Goal: Information Seeking & Learning: Learn about a topic

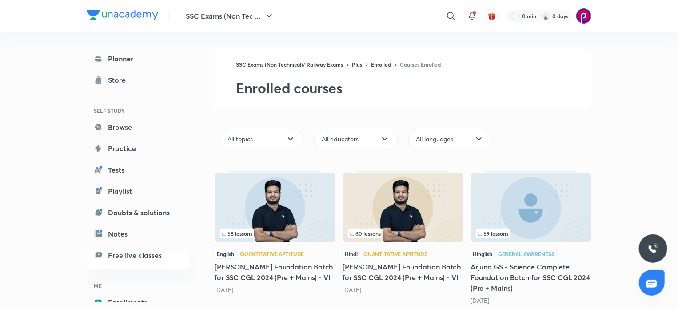
click at [584, 20] on img at bounding box center [583, 15] width 15 height 15
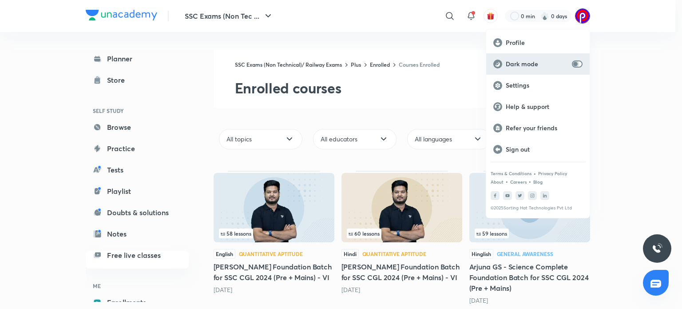
click at [580, 64] on input "checkbox" at bounding box center [575, 63] width 21 height 7
checkbox input "true"
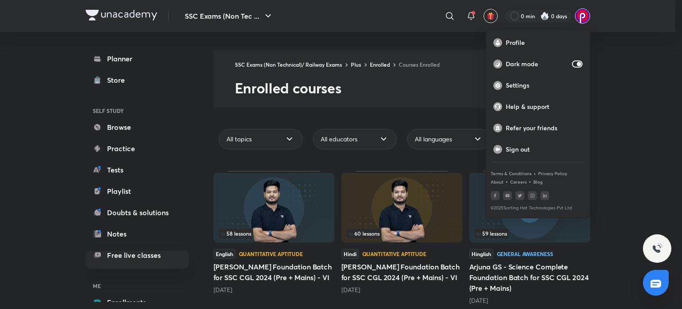
click at [626, 74] on div at bounding box center [341, 154] width 682 height 309
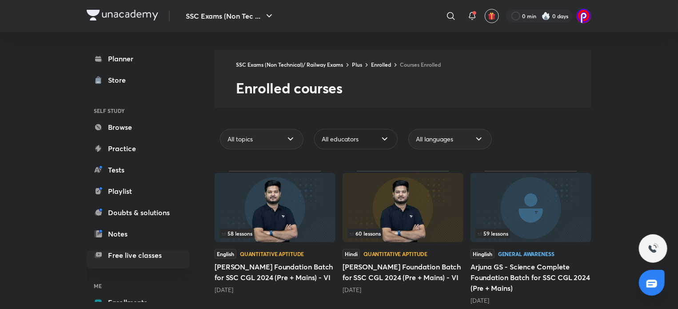
click at [357, 145] on div "All educators" at bounding box center [356, 139] width 84 height 20
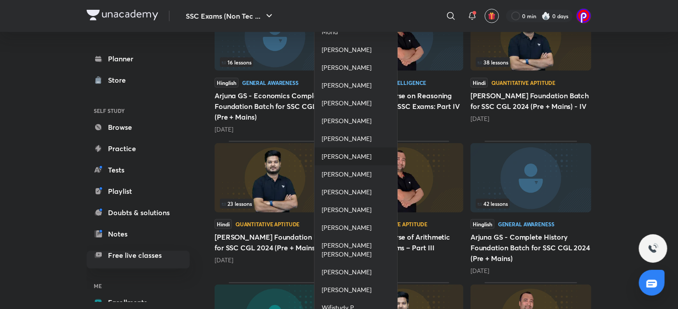
scroll to position [315, 0]
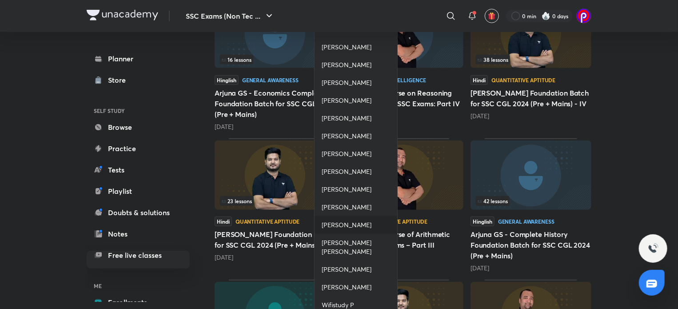
click at [350, 234] on div "Sumit Goyal" at bounding box center [355, 225] width 83 height 18
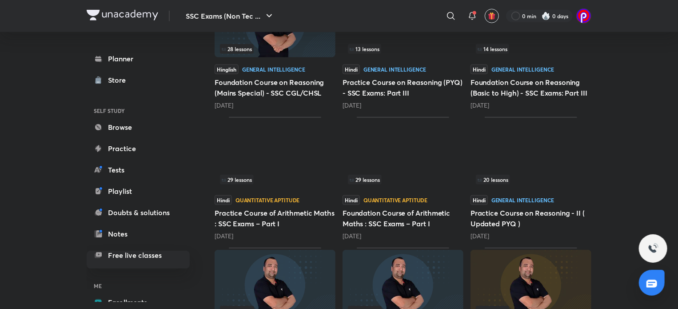
click at [418, 167] on img at bounding box center [402, 153] width 121 height 69
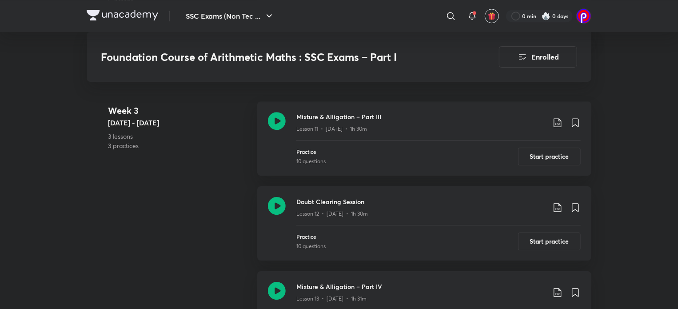
scroll to position [1306, 0]
